Goal: Check status: Check status

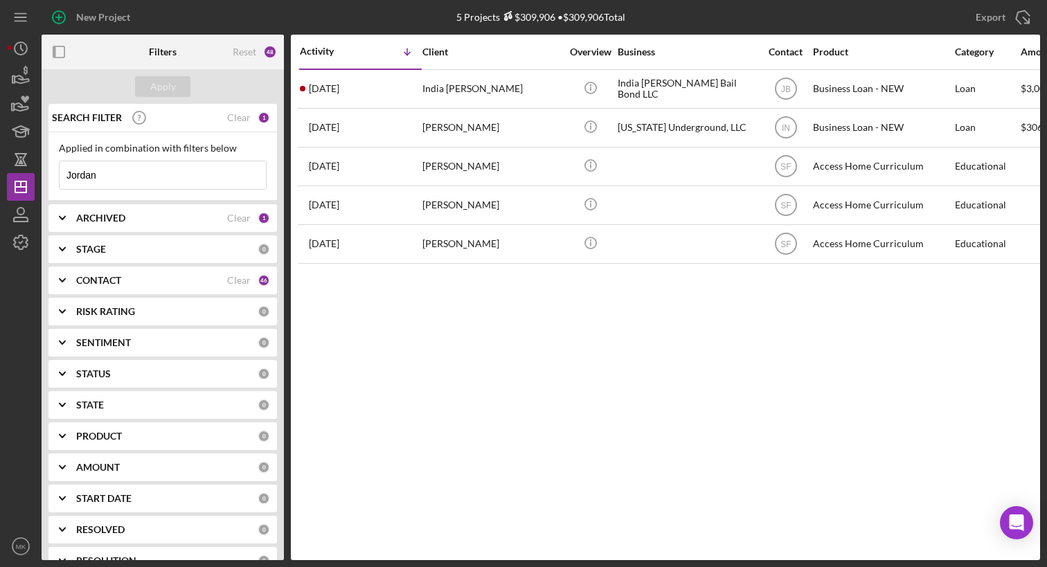
click at [142, 176] on input "Jordan" at bounding box center [163, 175] width 206 height 28
type input "J"
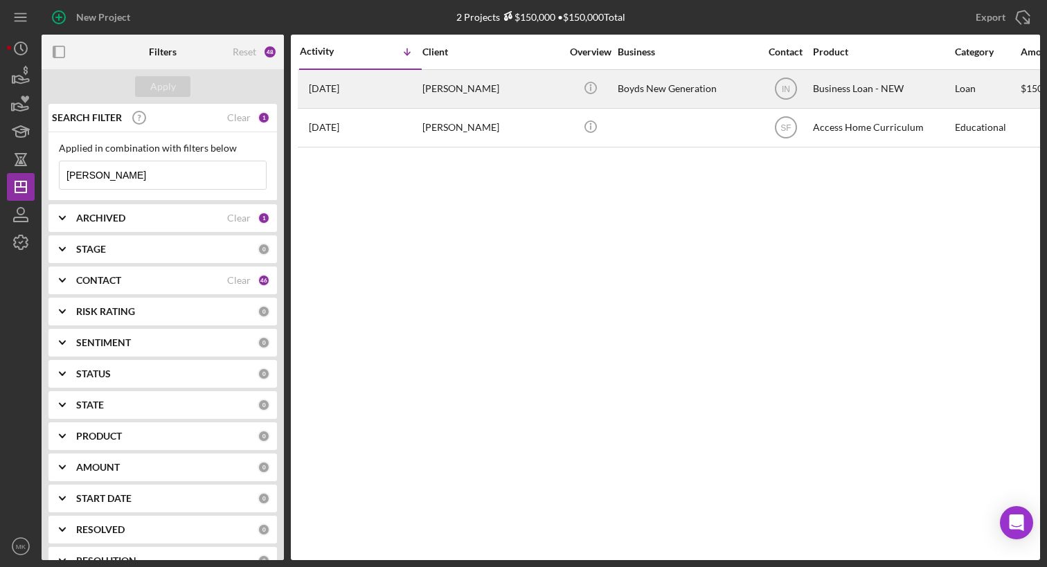
type input "[PERSON_NAME]"
click at [492, 98] on div "[PERSON_NAME]" at bounding box center [491, 89] width 138 height 37
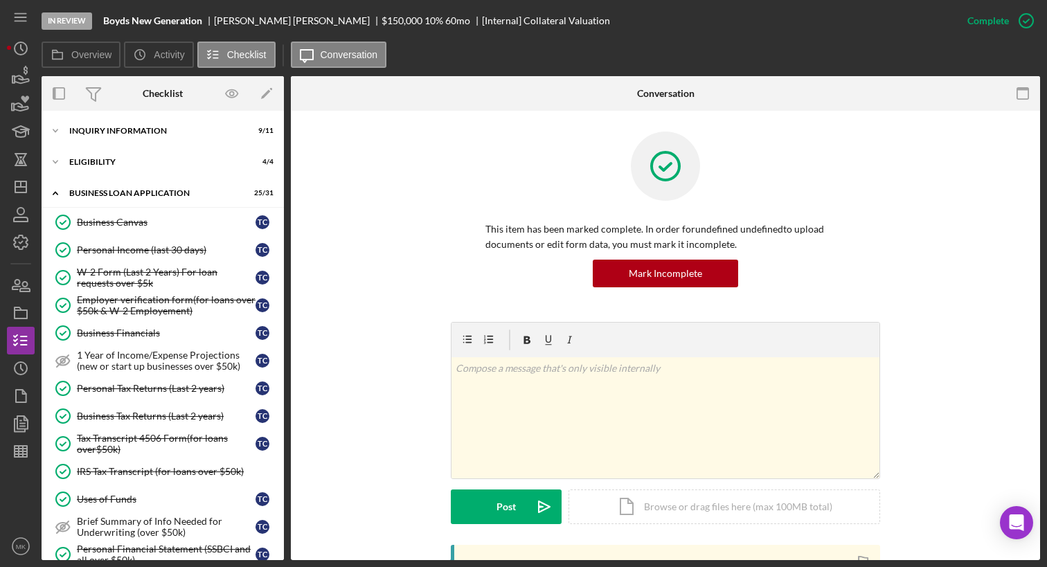
scroll to position [604, 0]
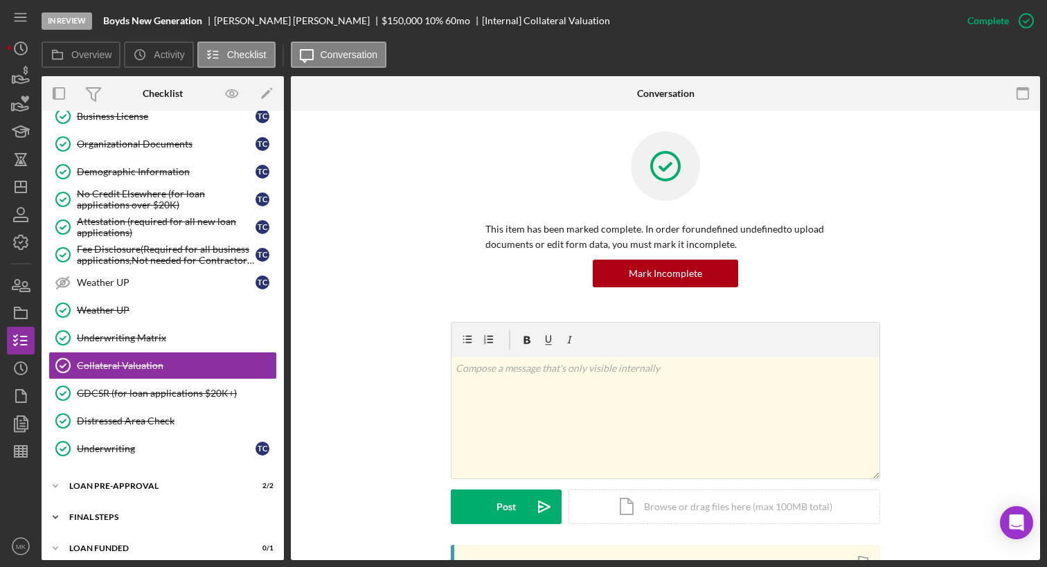
click at [127, 520] on div "Icon/Expander FINAL STEPS 17 / 19" at bounding box center [163, 517] width 242 height 28
click at [137, 482] on div "LOAN PRE-APPROVAL" at bounding box center [167, 486] width 197 height 8
click at [135, 529] on link "Loan Pre-Approval Loan Pre-Approval T C" at bounding box center [162, 543] width 228 height 28
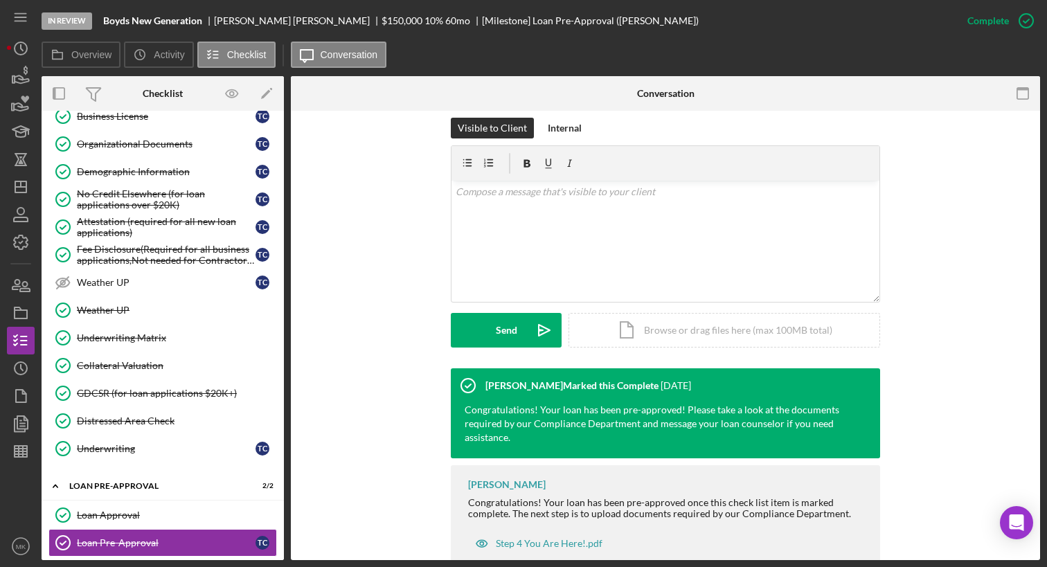
scroll to position [242, 0]
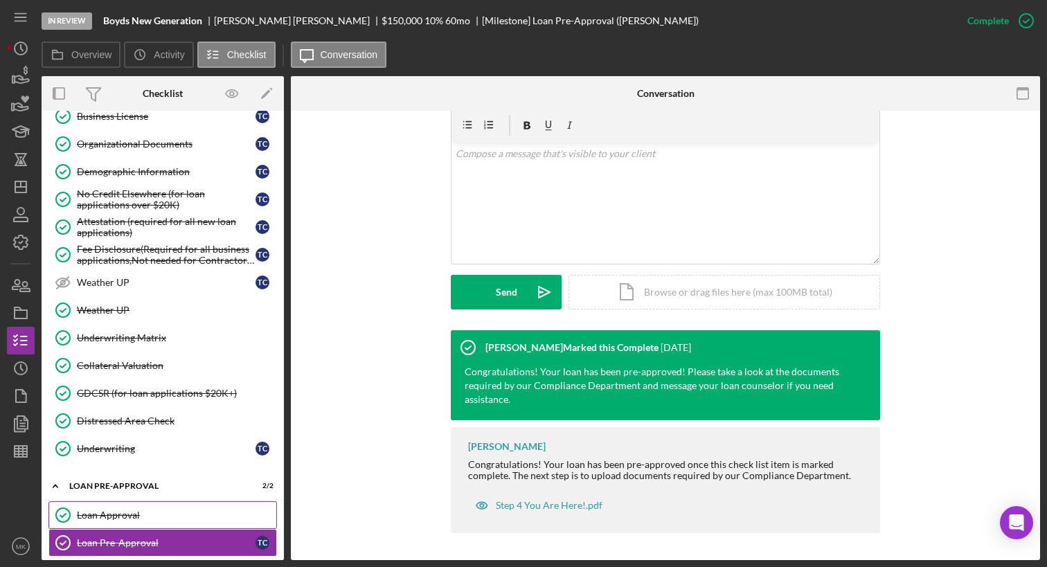
click at [187, 511] on div "Loan Approval" at bounding box center [176, 515] width 199 height 11
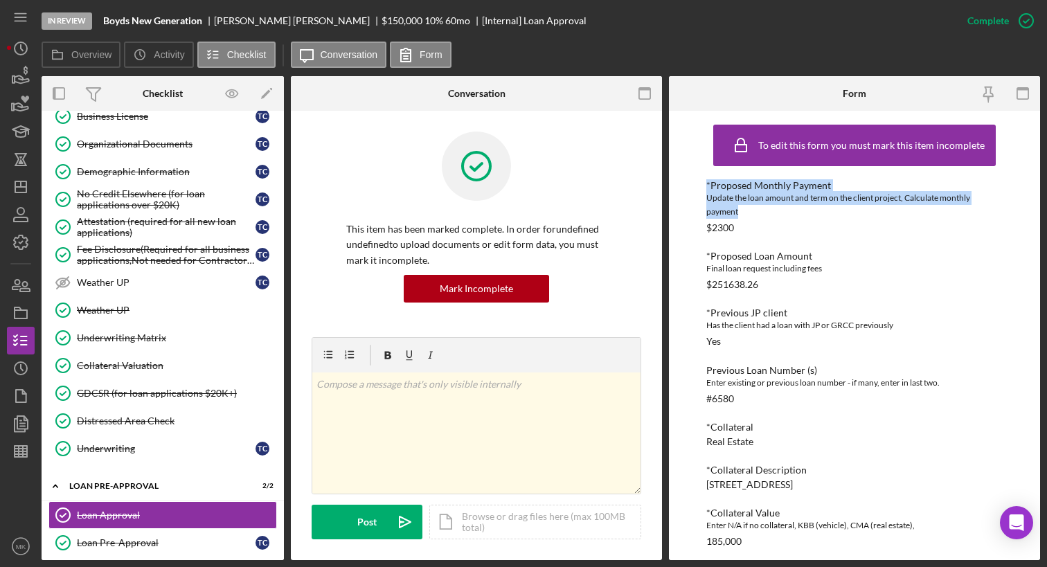
drag, startPoint x: 1042, startPoint y: 163, endPoint x: 1043, endPoint y: 214, distance: 50.5
click at [1043, 214] on div "In Review [PERSON_NAME] New Generation [PERSON_NAME] $150,000 $150,000 10 % 60 …" at bounding box center [523, 283] width 1047 height 567
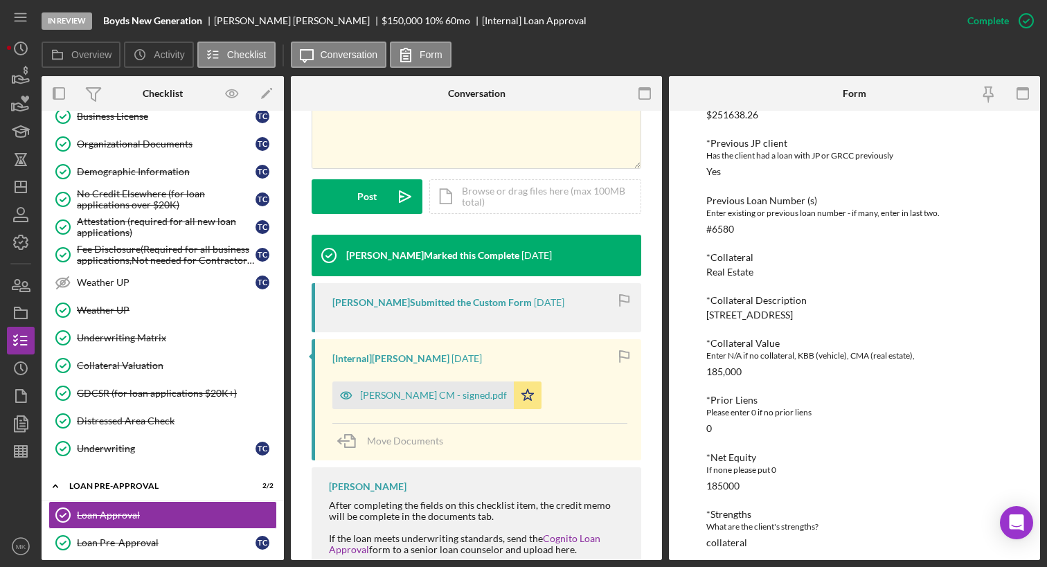
scroll to position [323, 0]
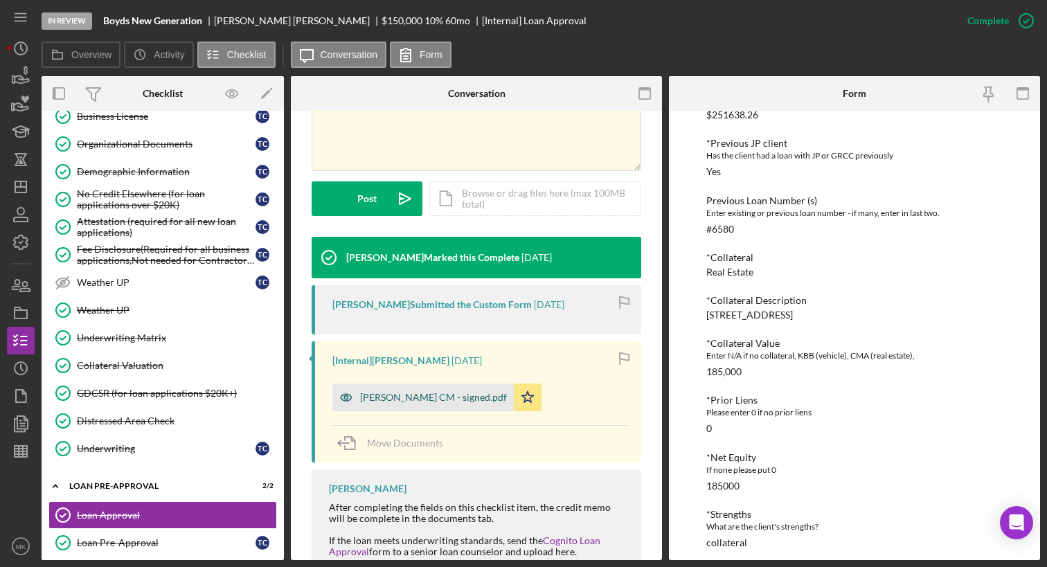
click at [475, 392] on div "[PERSON_NAME] CM - signed.pdf" at bounding box center [433, 397] width 147 height 11
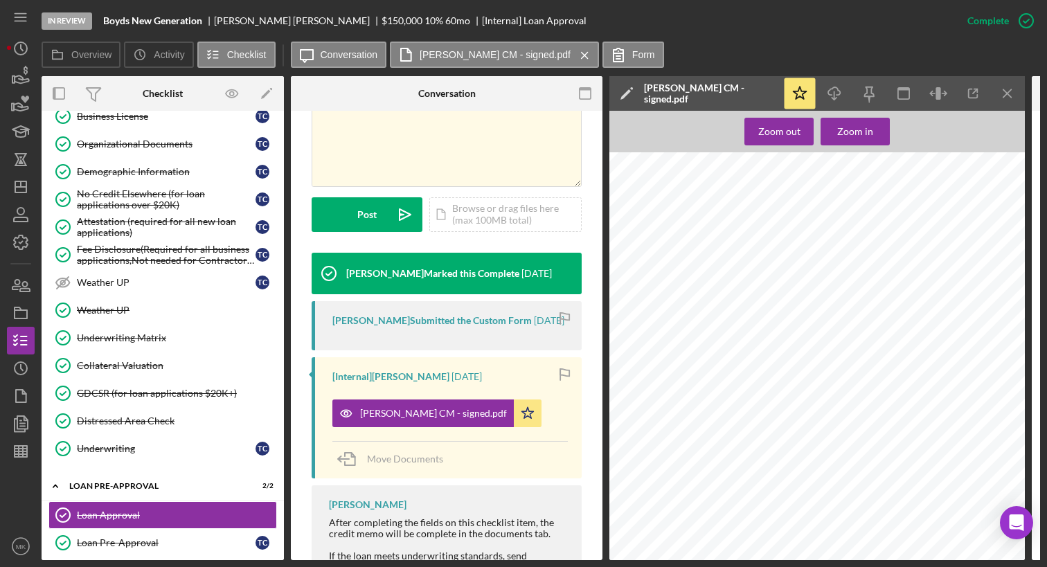
scroll to position [239, 0]
drag, startPoint x: 1025, startPoint y: 246, endPoint x: 1019, endPoint y: 191, distance: 55.7
click at [1019, 191] on div "Overview Internal Workflow Stage In Review Icon/Dropdown Arrow Archive (can una…" at bounding box center [541, 318] width 998 height 484
click at [1027, 237] on div "Overview Internal Workflow Stage In Review Icon/Dropdown Arrow Archive (can una…" at bounding box center [541, 318] width 998 height 484
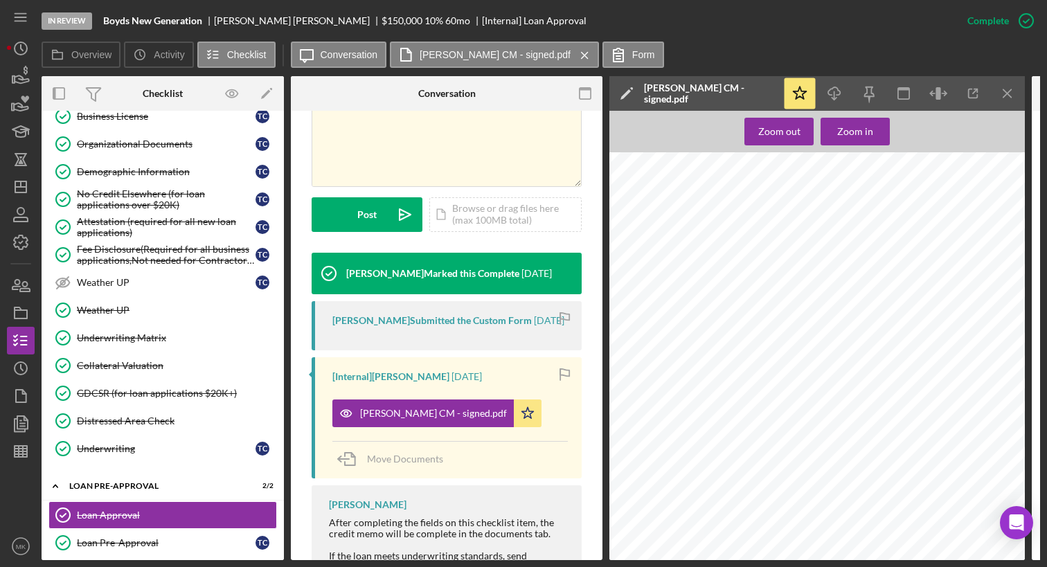
scroll to position [210, 0]
